Goal: Navigation & Orientation: Find specific page/section

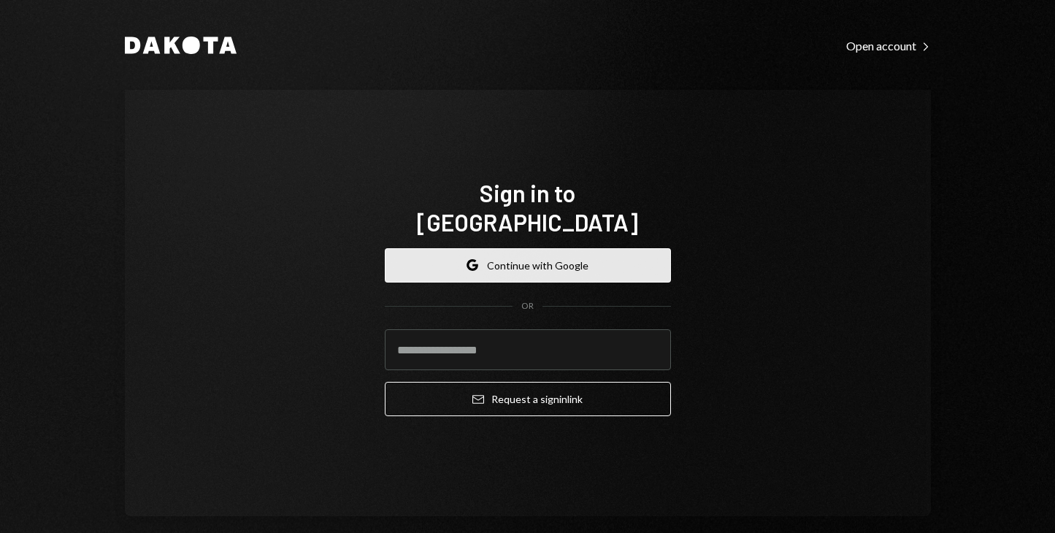
click at [499, 248] on button "Google Continue with Google" at bounding box center [528, 265] width 286 height 34
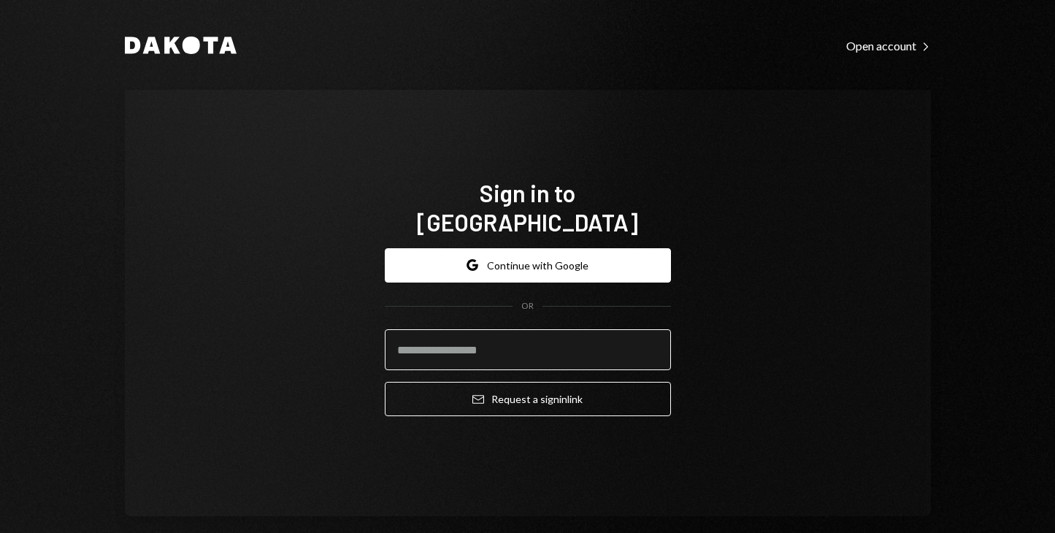
click at [471, 336] on input "email" at bounding box center [528, 349] width 286 height 41
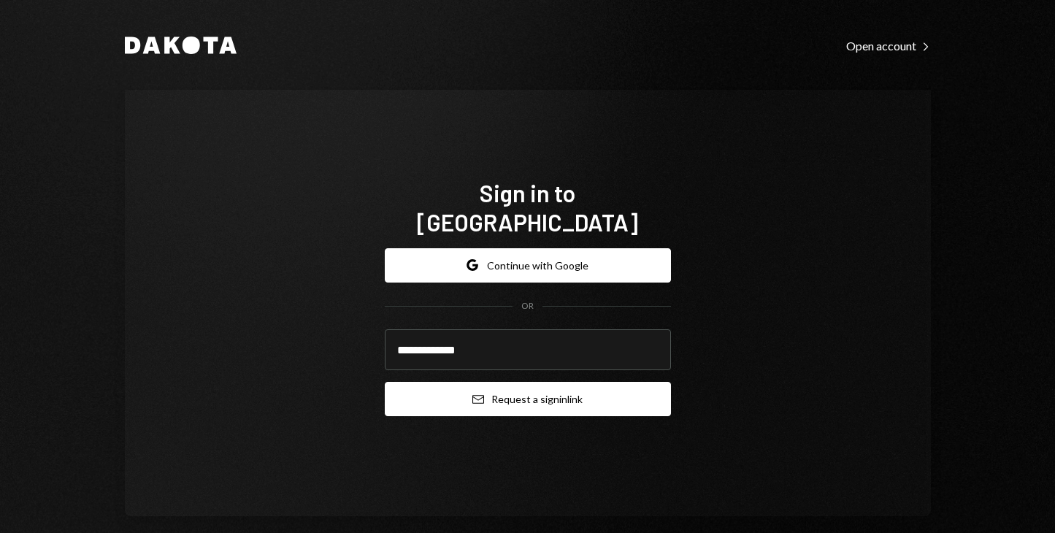
type input "**********"
click at [514, 382] on button "Email Request a sign in link" at bounding box center [528, 399] width 286 height 34
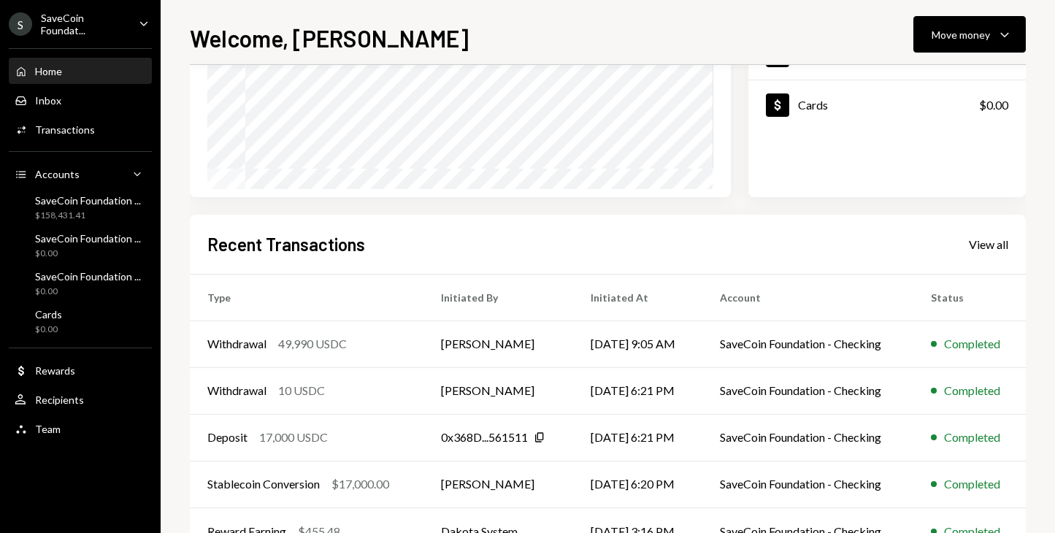
scroll to position [277, 0]
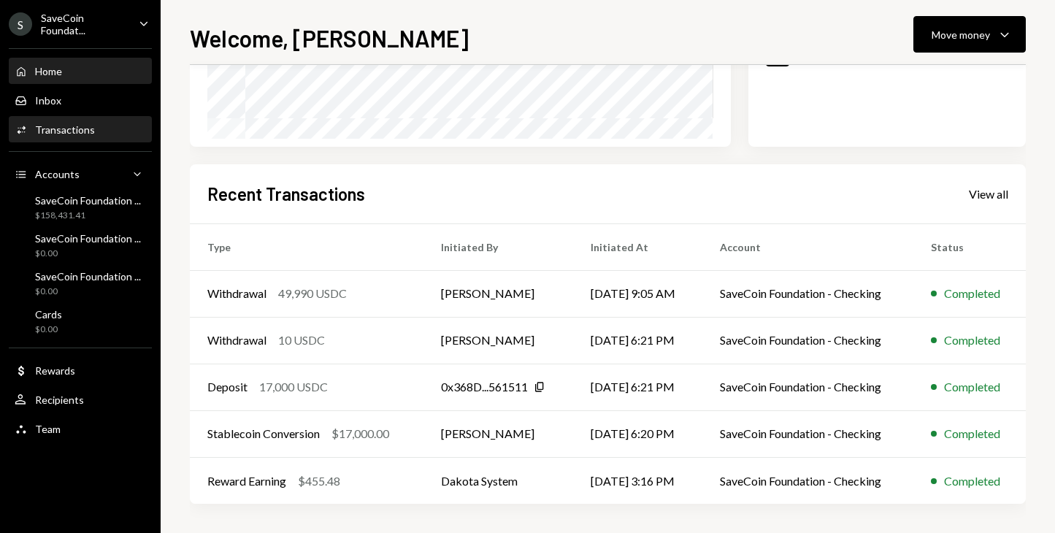
click at [63, 130] on div "Transactions" at bounding box center [65, 129] width 60 height 12
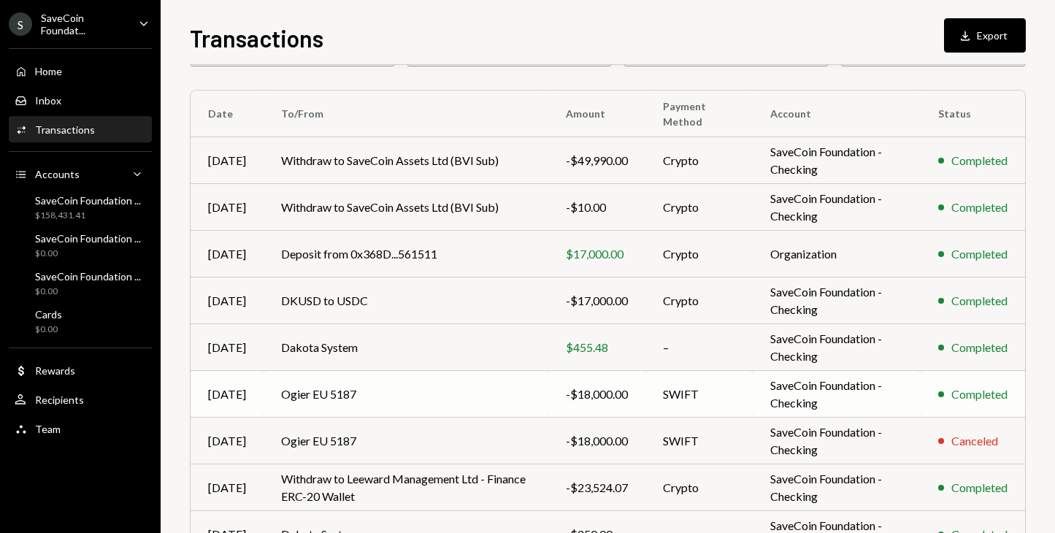
scroll to position [104, 0]
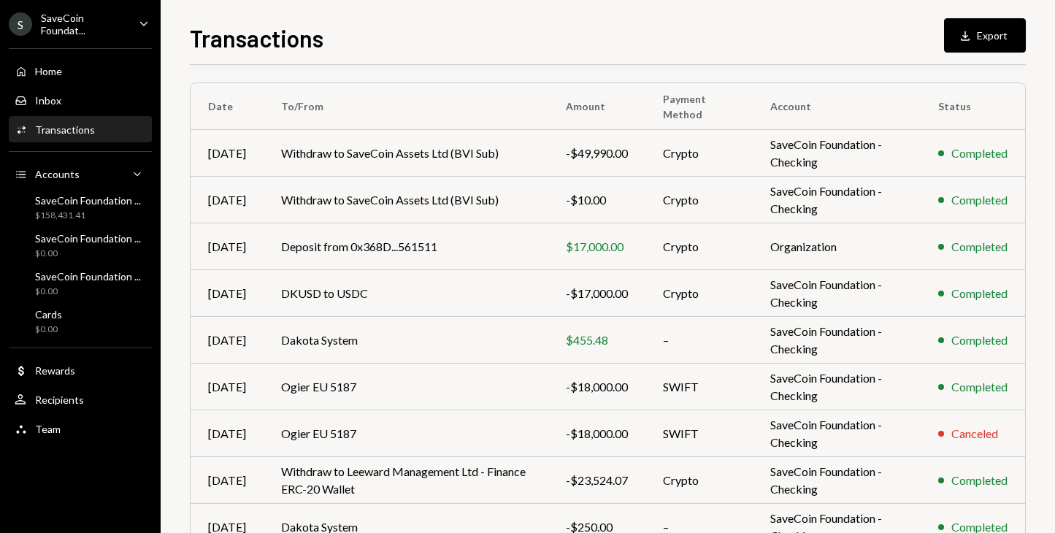
click at [134, 34] on div "S SaveCoin Foundat... Caret Down" at bounding box center [80, 24] width 161 height 25
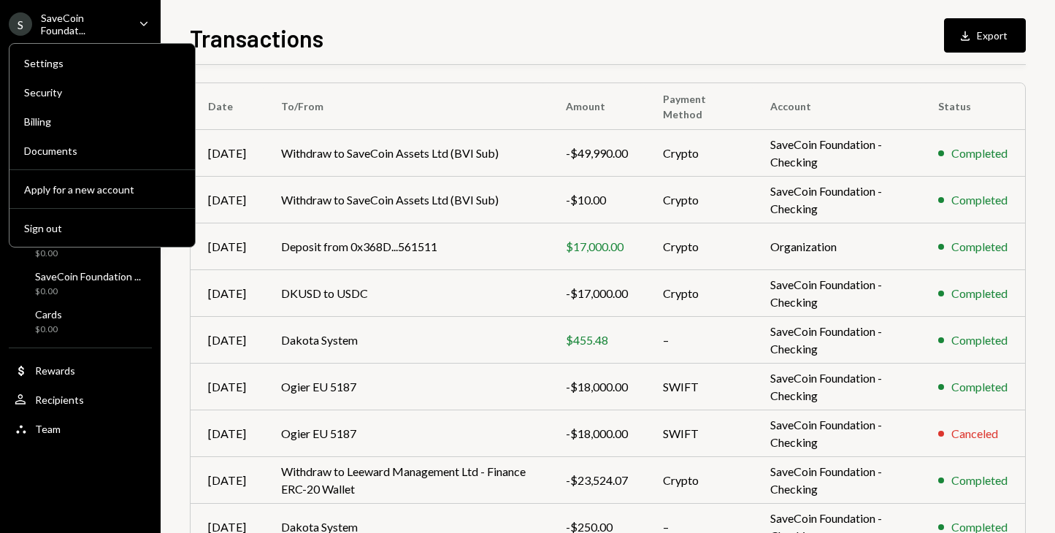
click at [137, 12] on div "S SaveCoin Foundat... Caret Down" at bounding box center [80, 24] width 161 height 25
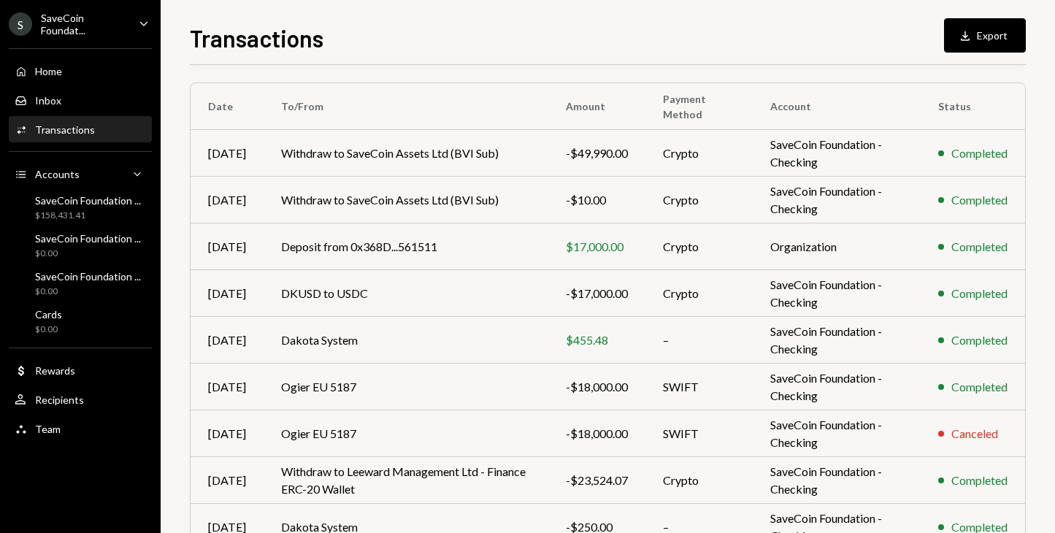
click at [128, 22] on div "S SaveCoin Foundat... Caret Down" at bounding box center [80, 24] width 161 height 25
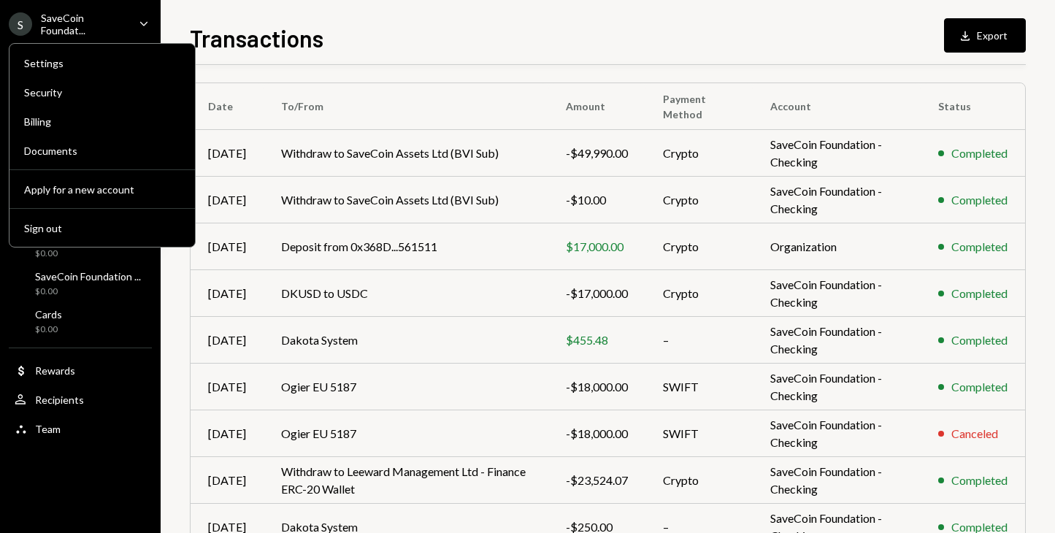
click at [140, 15] on icon "Caret Down" at bounding box center [144, 23] width 16 height 16
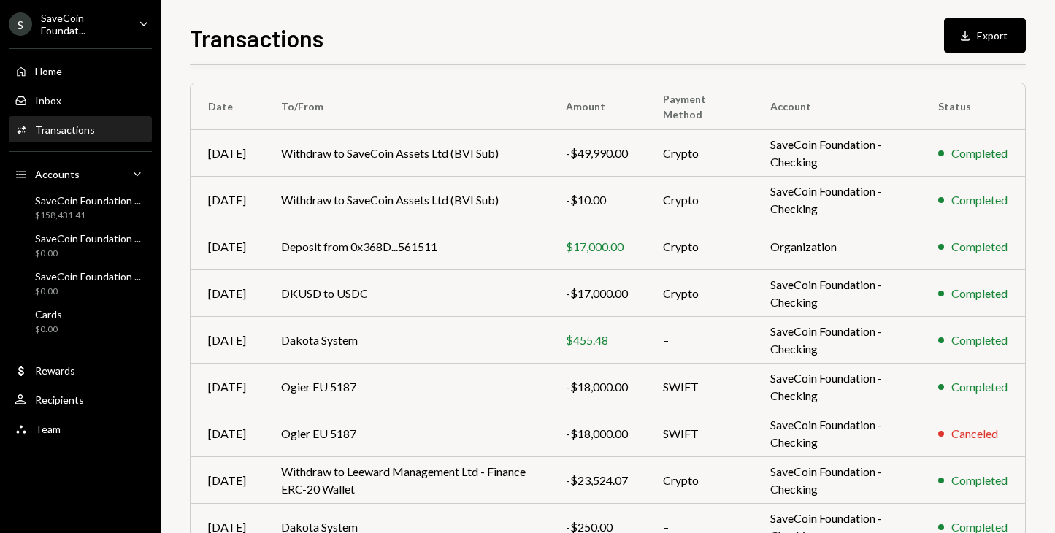
click at [131, 22] on div "S SaveCoin Foundat... Caret Down" at bounding box center [80, 24] width 161 height 25
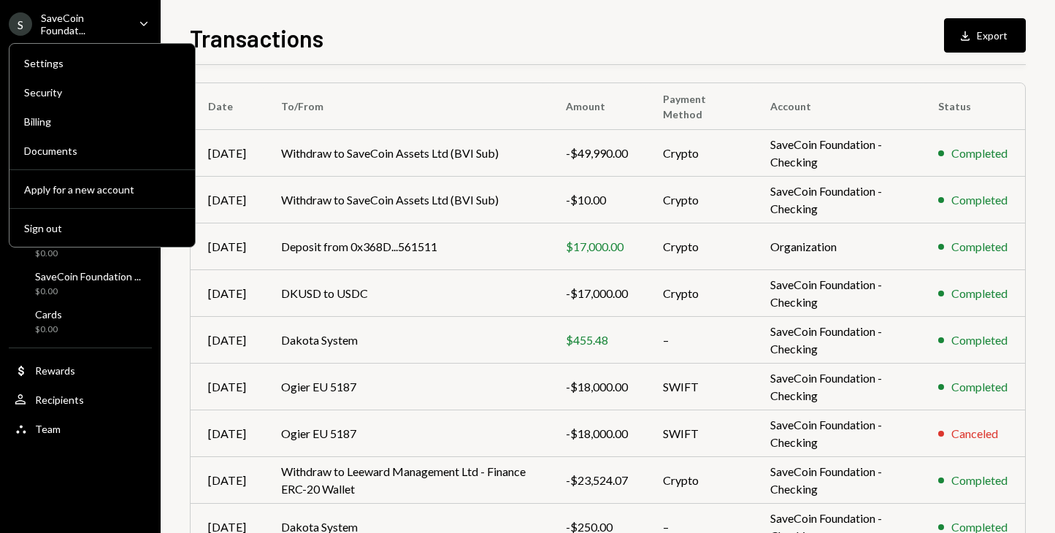
click at [24, 31] on div "S" at bounding box center [20, 23] width 23 height 23
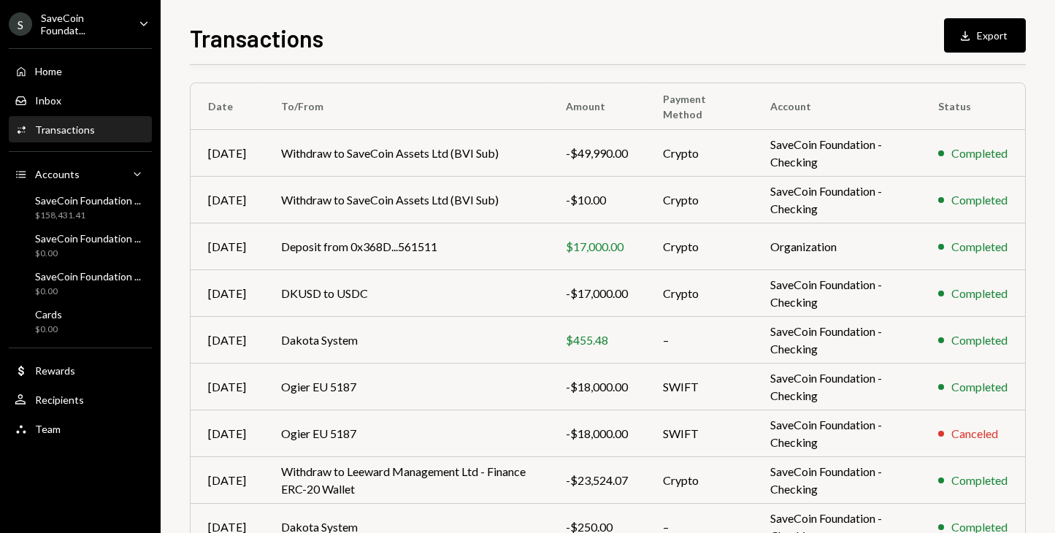
click at [24, 31] on div "S" at bounding box center [20, 23] width 23 height 23
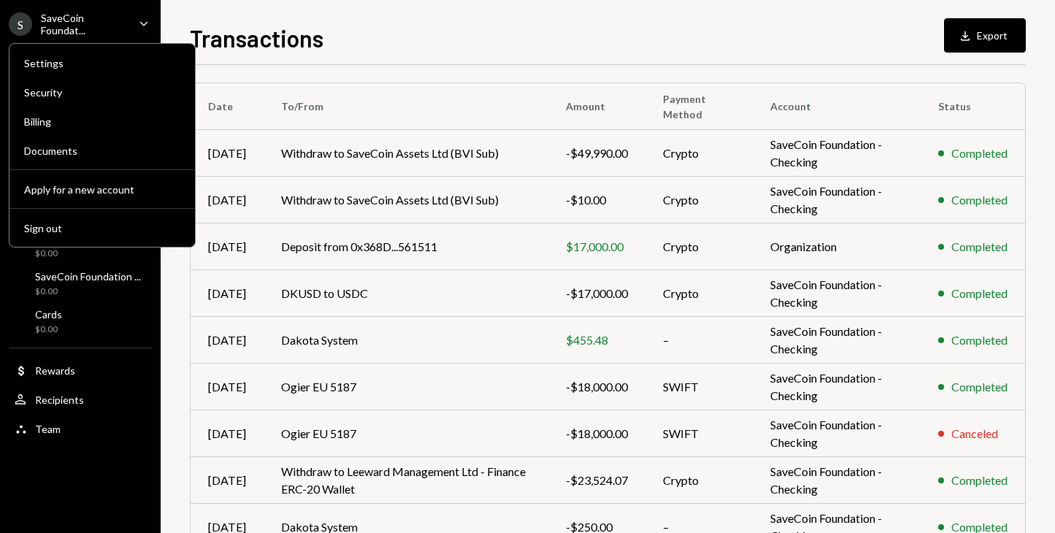
click at [24, 31] on div "S" at bounding box center [20, 23] width 23 height 23
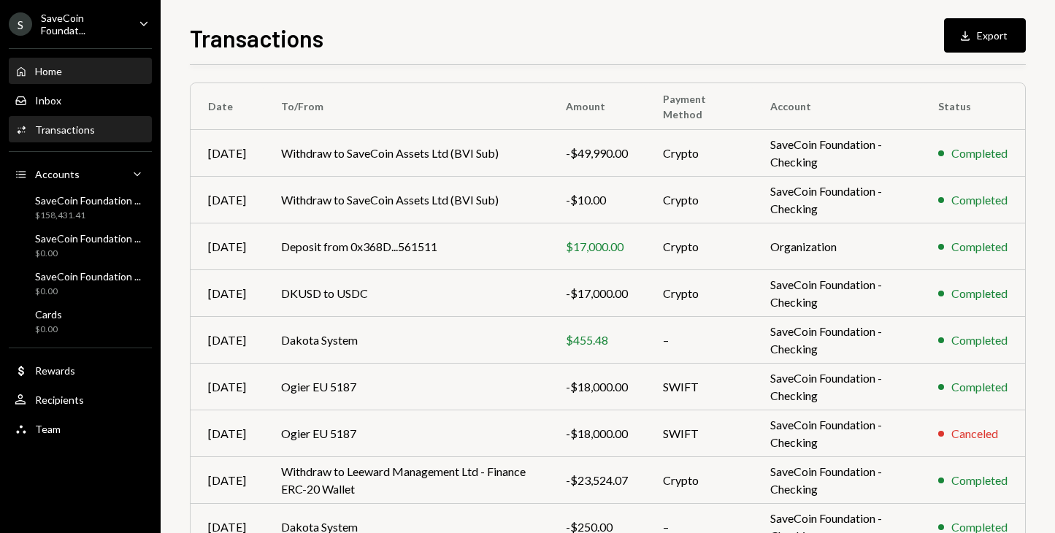
click at [60, 72] on div "Home" at bounding box center [48, 71] width 27 height 12
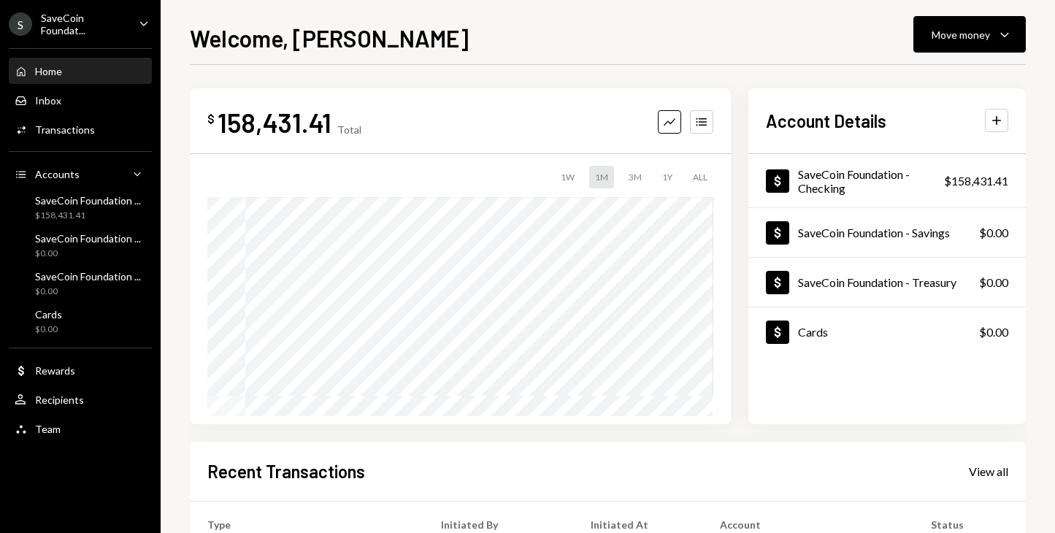
click at [111, 22] on div "SaveCoin Foundat..." at bounding box center [84, 24] width 86 height 25
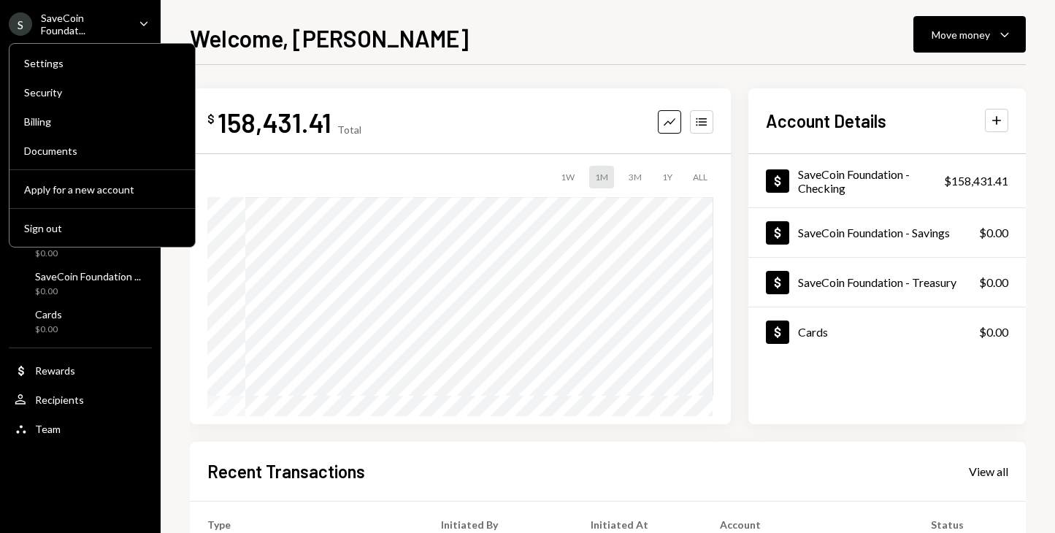
click at [219, 15] on div "Welcome, [PERSON_NAME] Move money Caret Down $ 158,431.41 Total Graph Accounts …" at bounding box center [608, 266] width 894 height 533
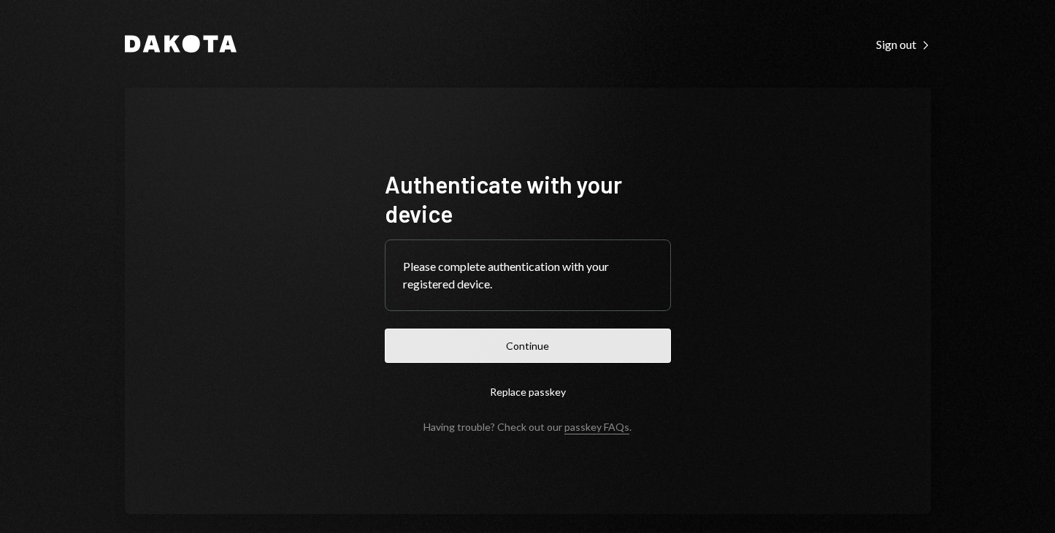
click at [532, 348] on button "Continue" at bounding box center [528, 345] width 286 height 34
